Goal: Task Accomplishment & Management: Use online tool/utility

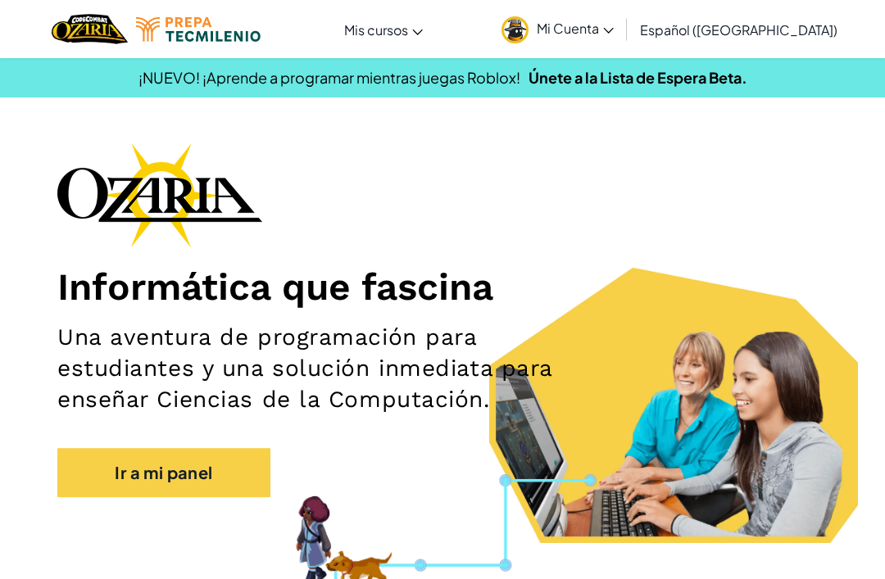
click at [438, 37] on link "Mi Cuenta" at bounding box center [557, 29] width 129 height 52
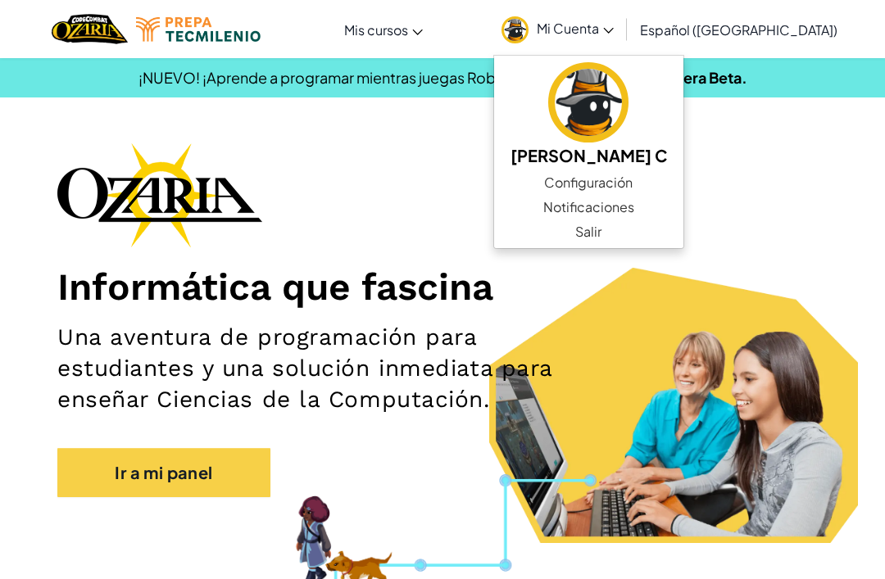
click at [438, 304] on h1 "Informática que fascina" at bounding box center [442, 287] width 770 height 46
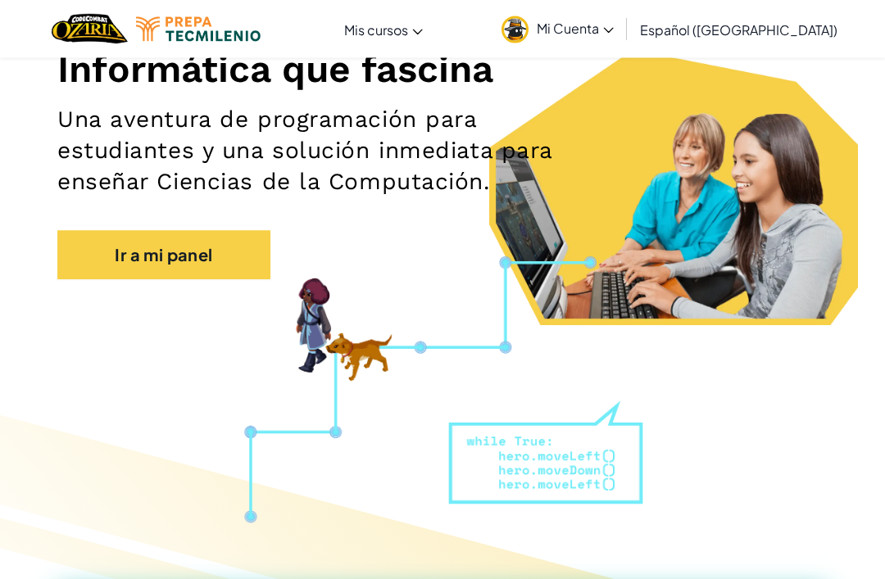
scroll to position [218, 0]
click at [225, 257] on link "Ir a mi panel" at bounding box center [163, 254] width 213 height 49
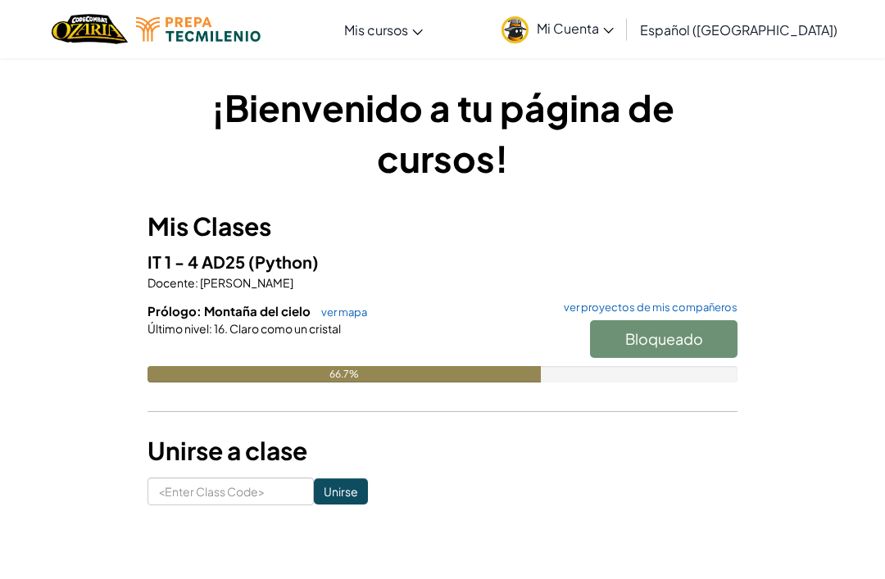
click at [359, 314] on link "ver mapa" at bounding box center [340, 312] width 54 height 13
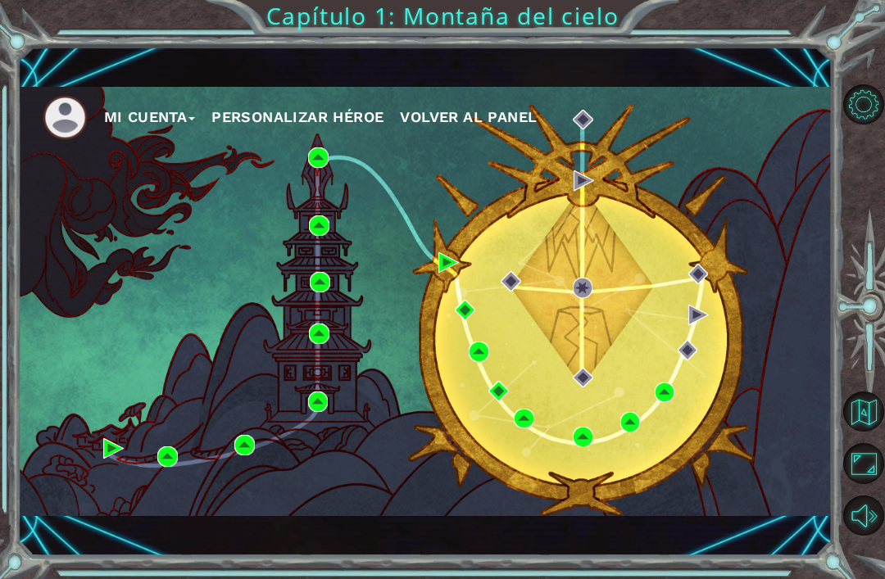
click at [160, 115] on button "Mi Cuenta" at bounding box center [150, 117] width 92 height 25
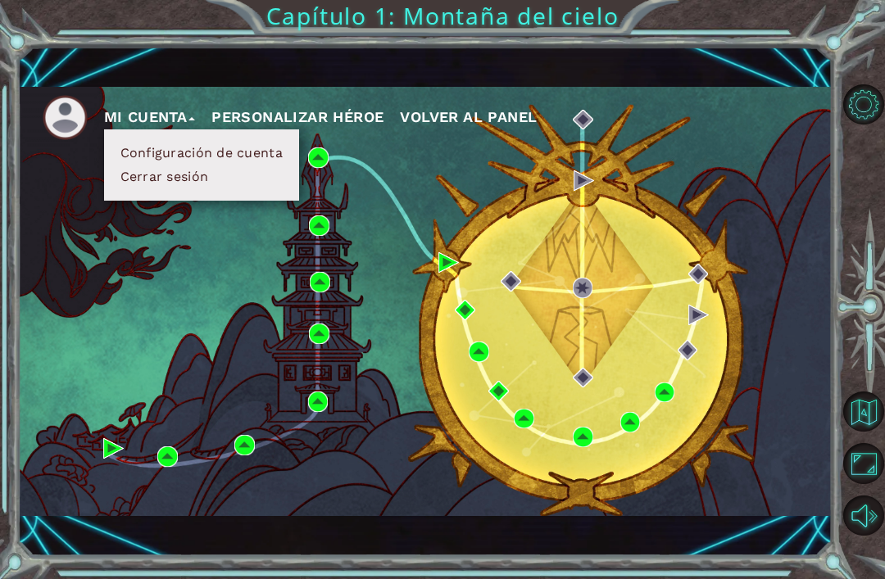
click at [71, 175] on div "Mi Cuenta Configuración de cuenta Cerrar sesión Personalizar héroe Volver al pa…" at bounding box center [425, 301] width 814 height 429
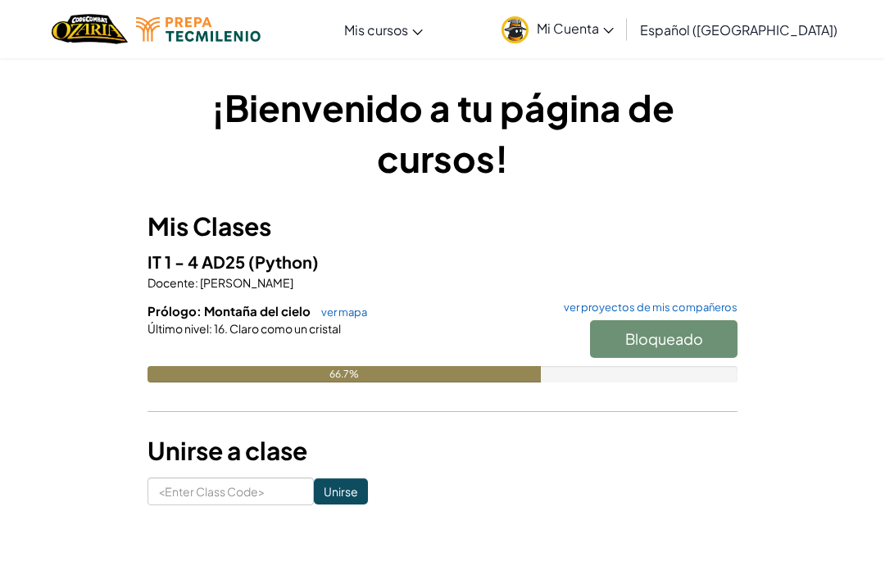
click at [347, 309] on link "ver mapa" at bounding box center [340, 312] width 54 height 13
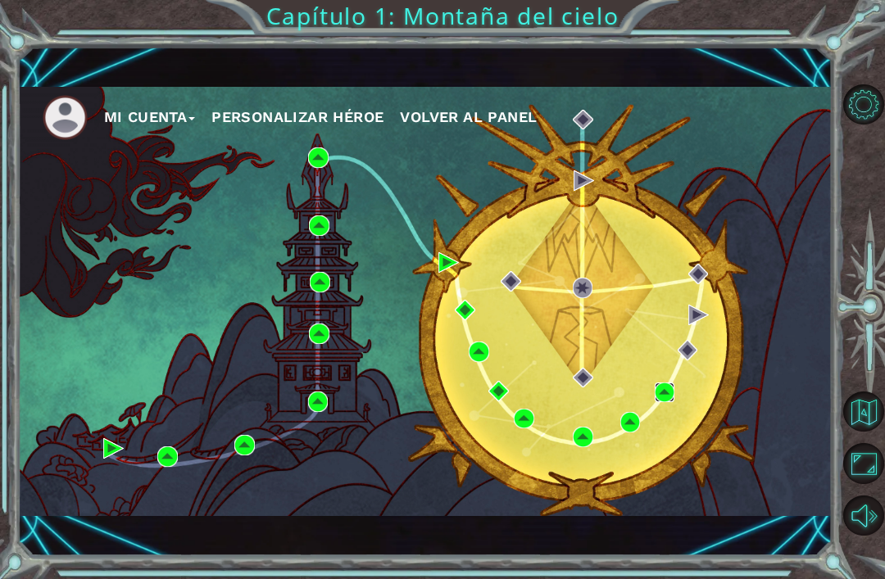
click at [438, 392] on img at bounding box center [665, 393] width 20 height 20
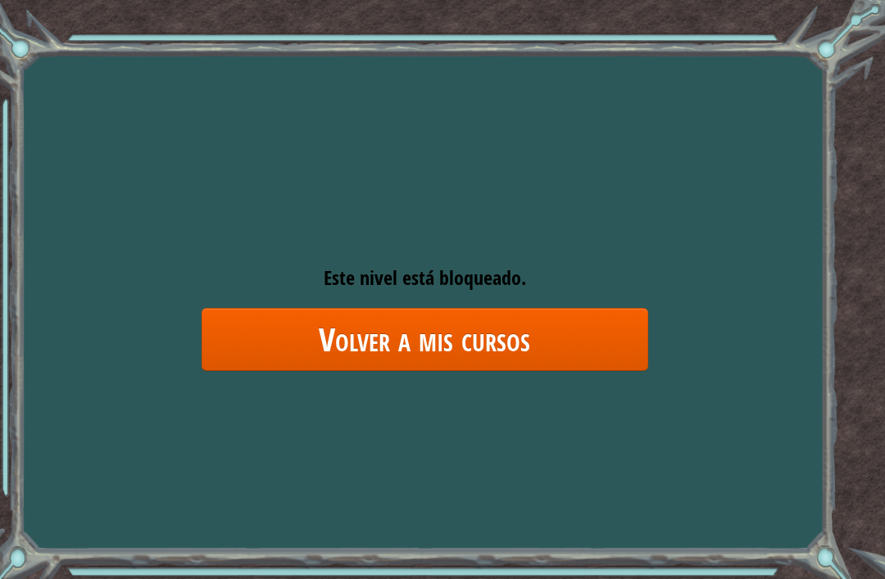
click at [438, 345] on link "Volver a mis cursos" at bounding box center [425, 339] width 447 height 63
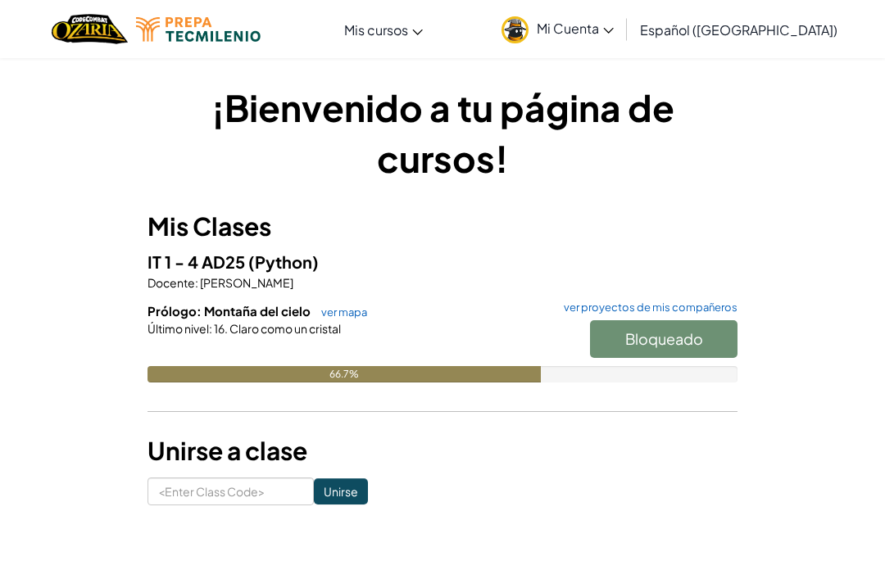
click at [438, 47] on link "Mi Cuenta" at bounding box center [557, 29] width 129 height 52
